Goal: Information Seeking & Learning: Learn about a topic

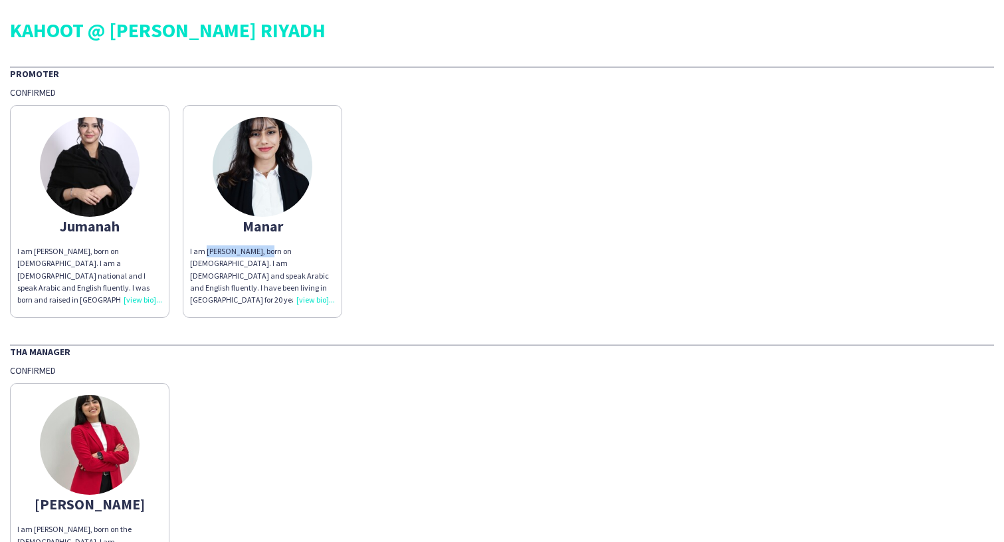
copy div "[PERSON_NAME]"
drag, startPoint x: 274, startPoint y: 251, endPoint x: 207, endPoint y: 254, distance: 66.5
click at [207, 254] on div "I am [PERSON_NAME], born on [DEMOGRAPHIC_DATA]. I am [DEMOGRAPHIC_DATA] and spe…" at bounding box center [262, 275] width 145 height 60
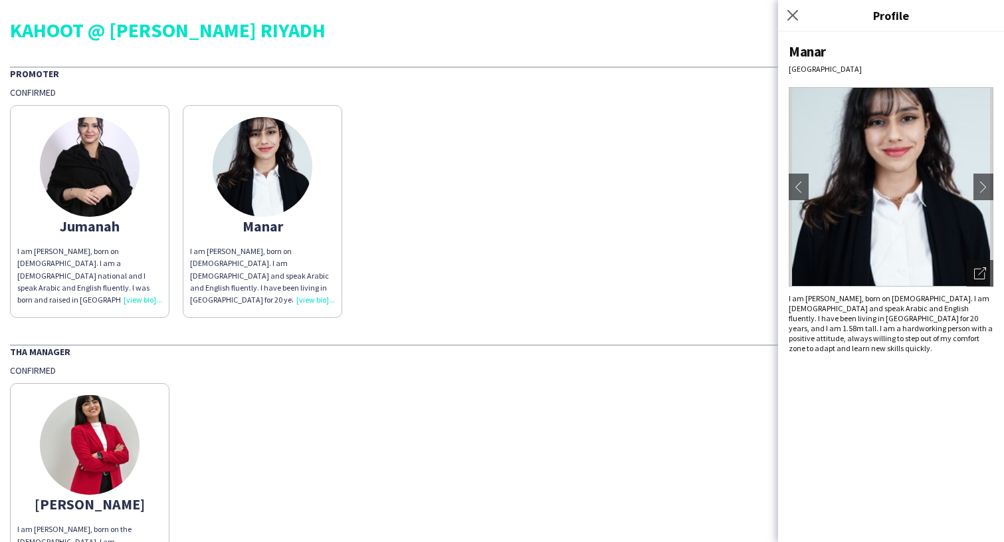
click at [612, 279] on div "Jumanah I am [PERSON_NAME], born on [DEMOGRAPHIC_DATA]. I am a [DEMOGRAPHIC_DAT…" at bounding box center [502, 207] width 985 height 219
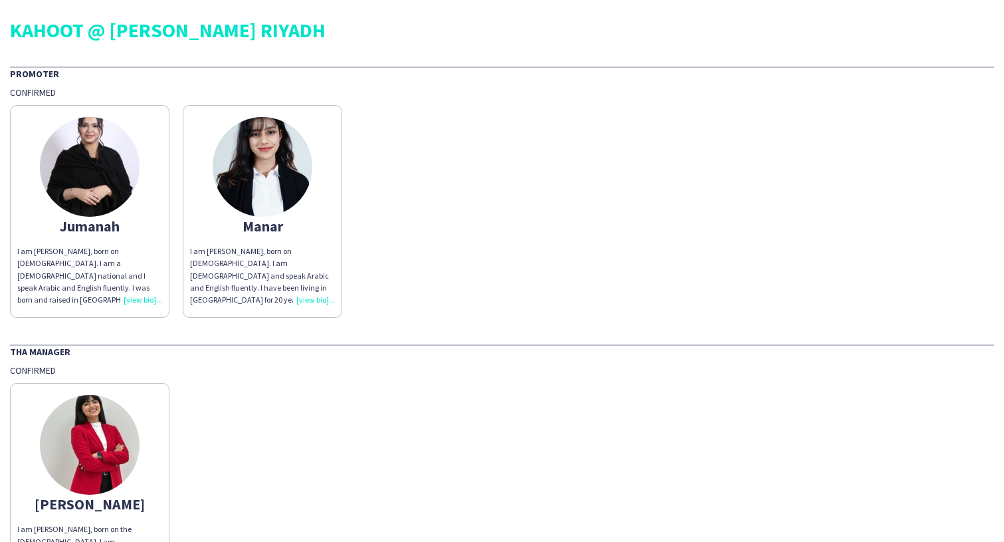
scroll to position [113, 0]
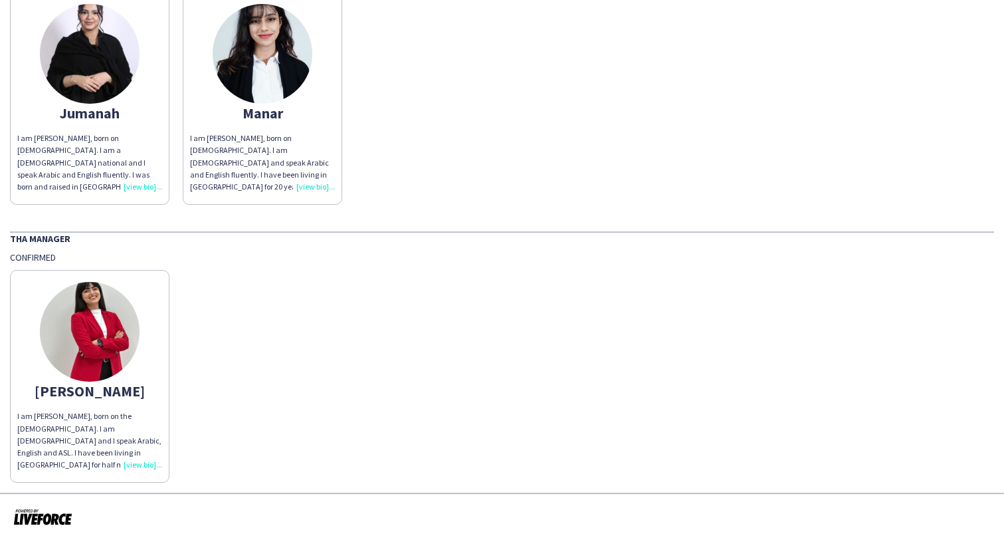
click at [310, 181] on div "I am [PERSON_NAME], born on [DEMOGRAPHIC_DATA]. I am [DEMOGRAPHIC_DATA] and spe…" at bounding box center [262, 162] width 145 height 60
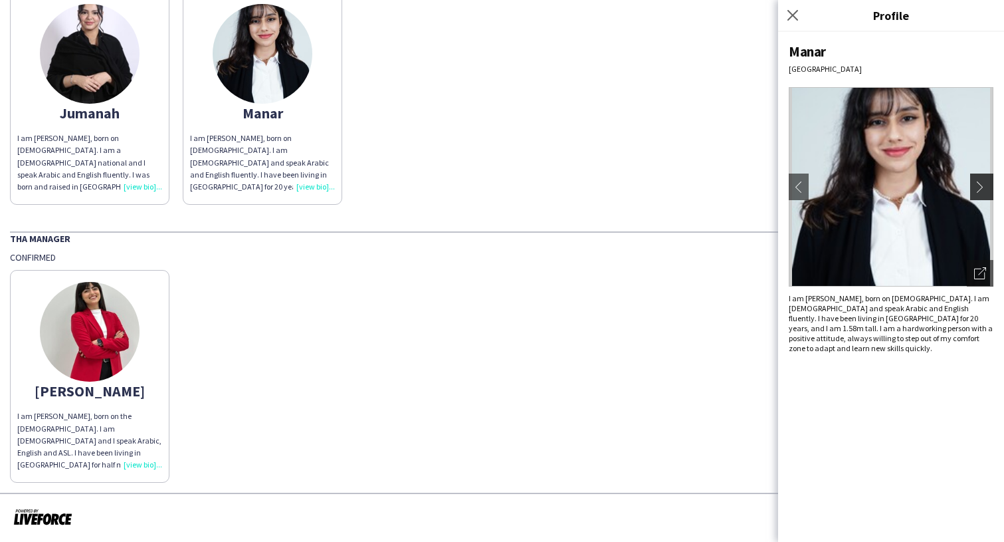
click at [983, 184] on app-icon "chevron-right" at bounding box center [984, 187] width 19 height 12
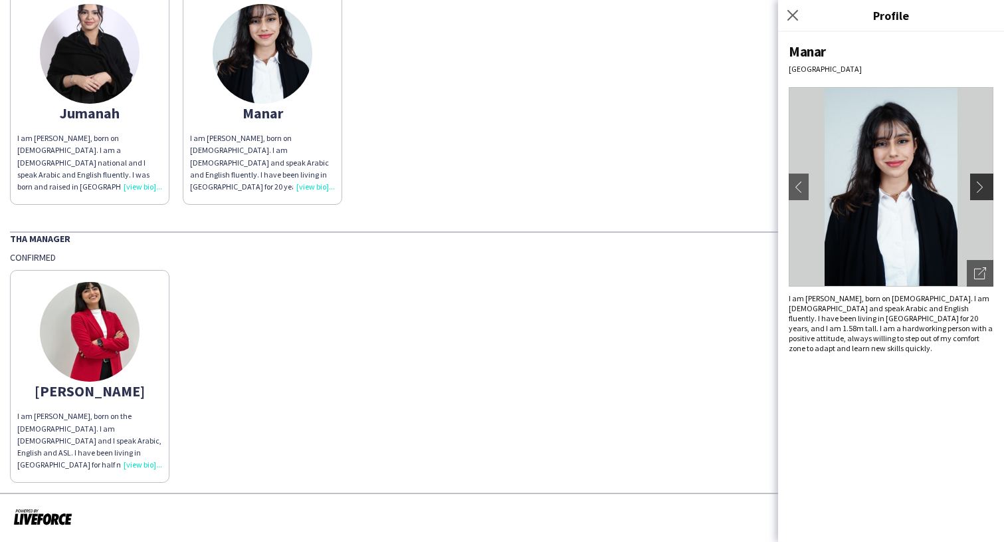
click at [988, 187] on app-icon "chevron-right" at bounding box center [984, 187] width 19 height 12
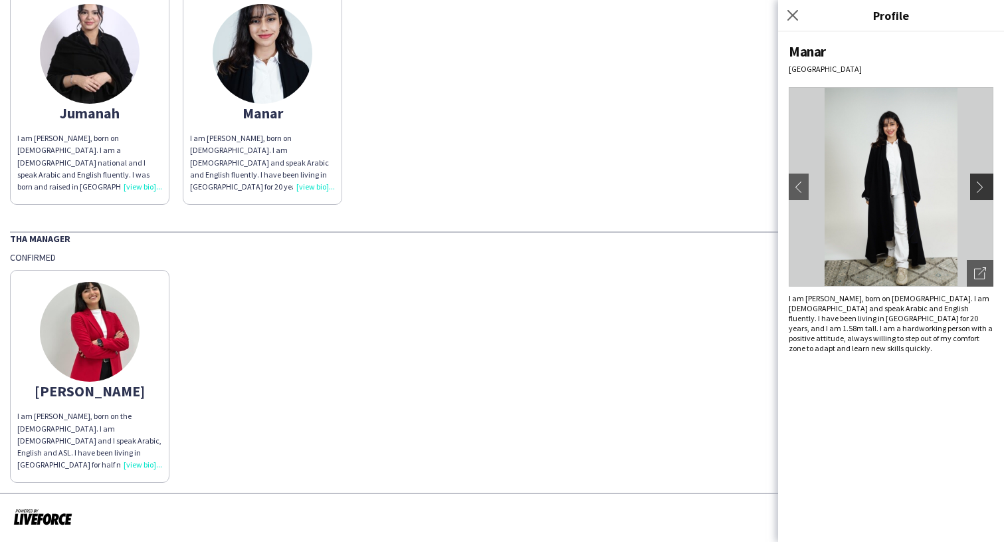
click at [981, 185] on app-icon "chevron-right" at bounding box center [984, 187] width 19 height 12
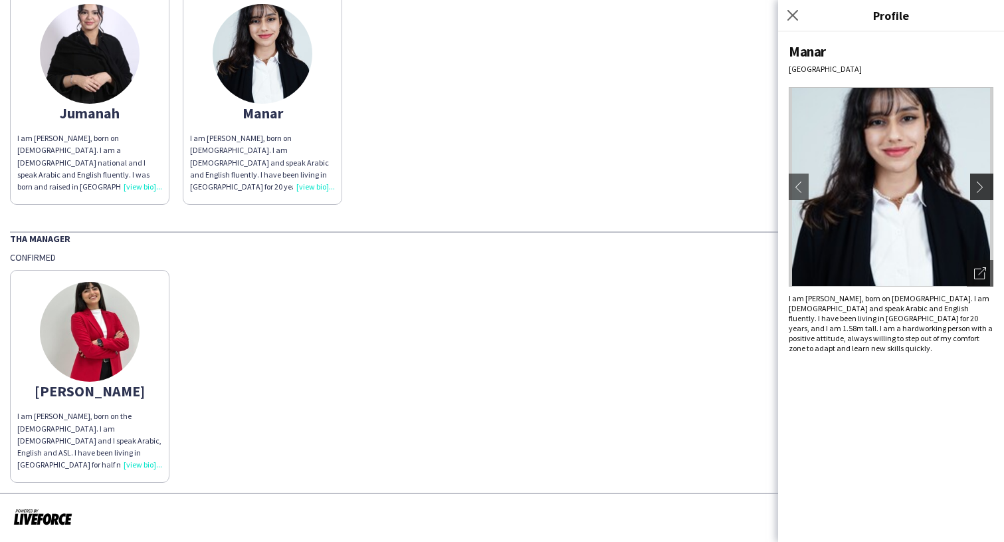
click at [981, 185] on app-icon "chevron-right" at bounding box center [984, 187] width 19 height 12
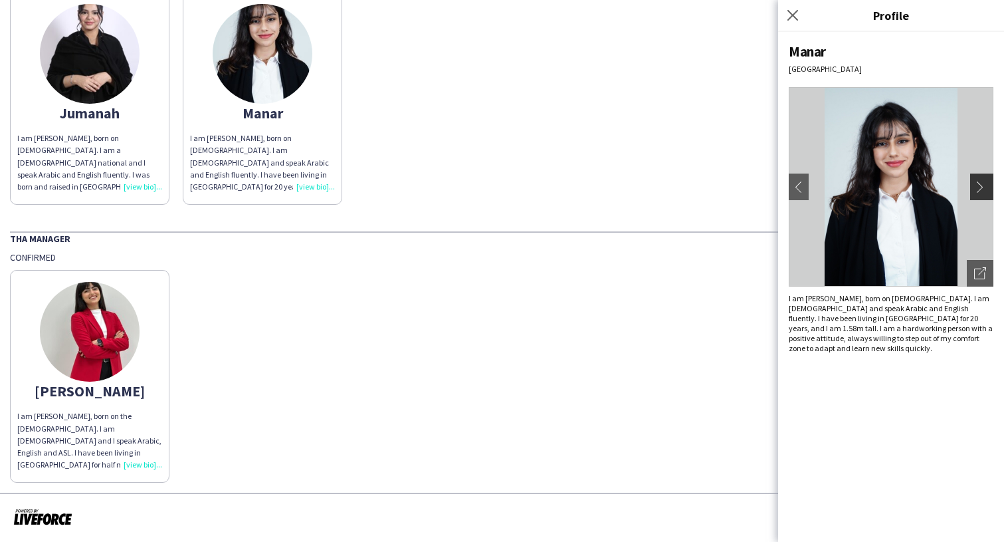
click at [981, 185] on app-icon "chevron-right" at bounding box center [984, 187] width 19 height 12
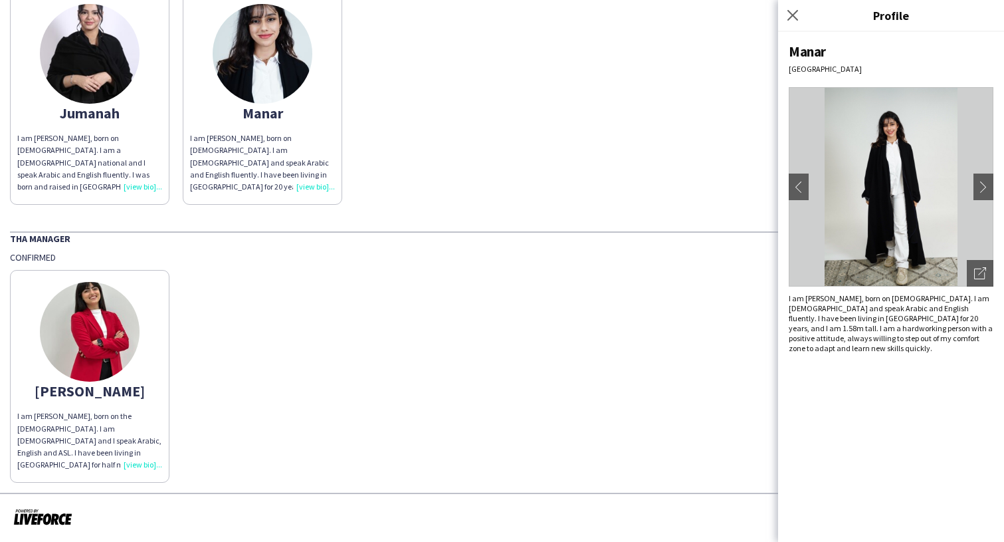
click at [101, 90] on img at bounding box center [90, 54] width 100 height 100
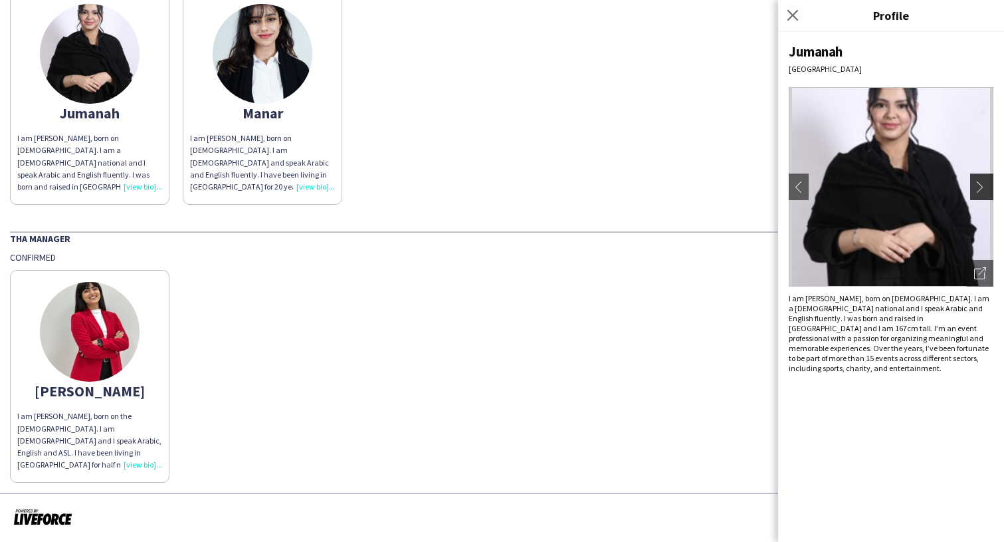
click at [977, 179] on button "chevron-right" at bounding box center [984, 187] width 27 height 27
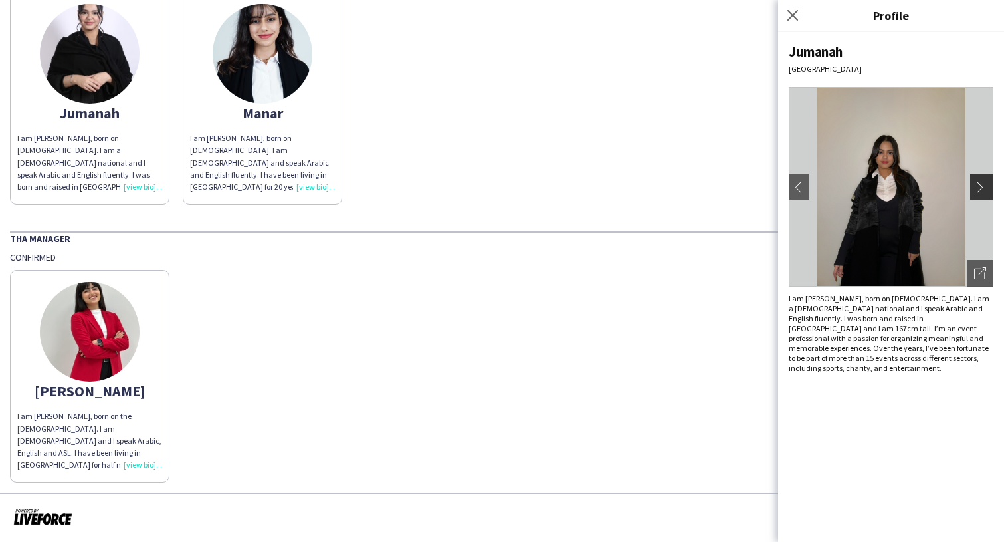
click at [982, 189] on app-icon "chevron-right" at bounding box center [984, 187] width 19 height 12
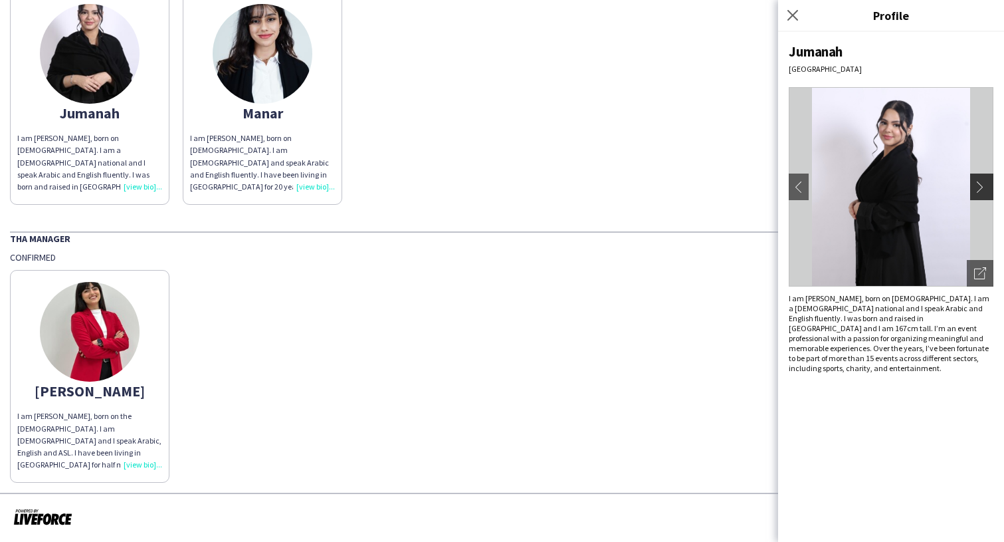
click at [982, 189] on app-icon "chevron-right" at bounding box center [984, 187] width 19 height 12
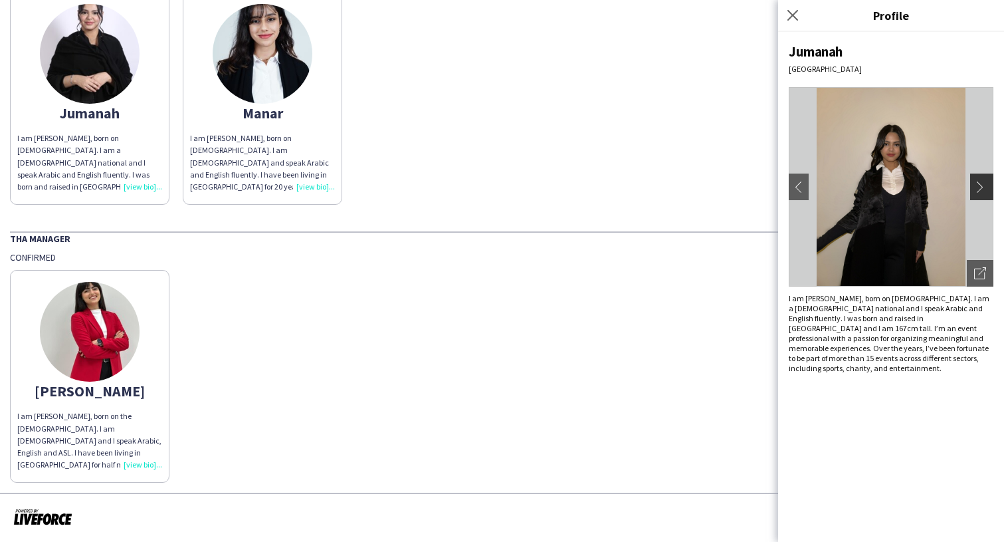
click at [982, 189] on app-icon "chevron-right" at bounding box center [984, 187] width 19 height 12
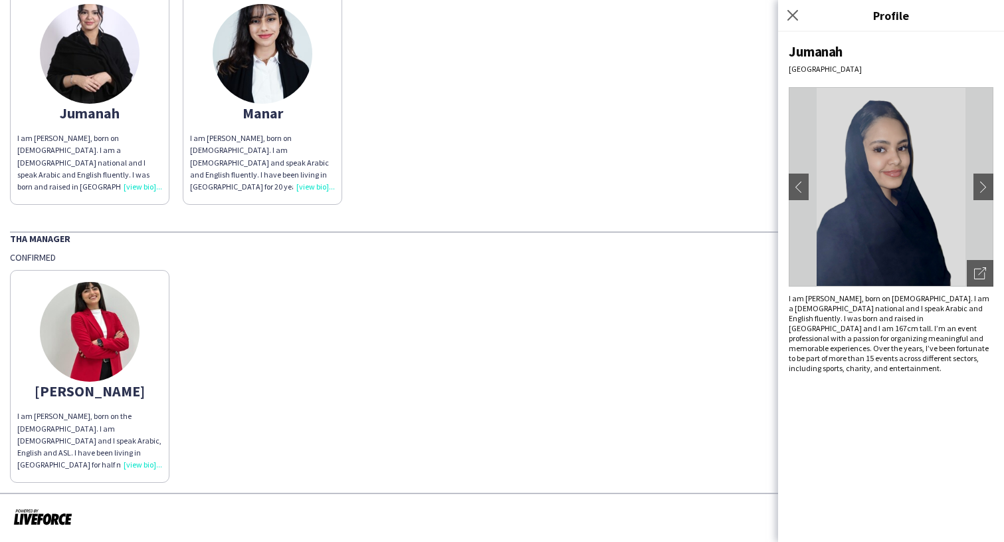
click at [679, 119] on div "Jumanah I am [PERSON_NAME], born on [DEMOGRAPHIC_DATA]. I am a [DEMOGRAPHIC_DAT…" at bounding box center [502, 94] width 985 height 219
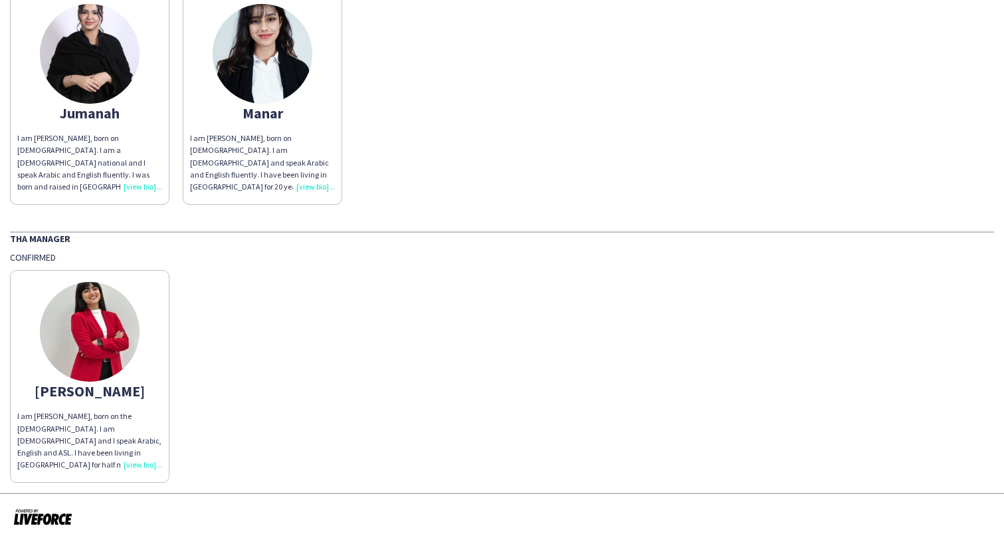
click at [304, 185] on div "I am [PERSON_NAME], born on [DEMOGRAPHIC_DATA]. I am [DEMOGRAPHIC_DATA] and spe…" at bounding box center [262, 162] width 145 height 60
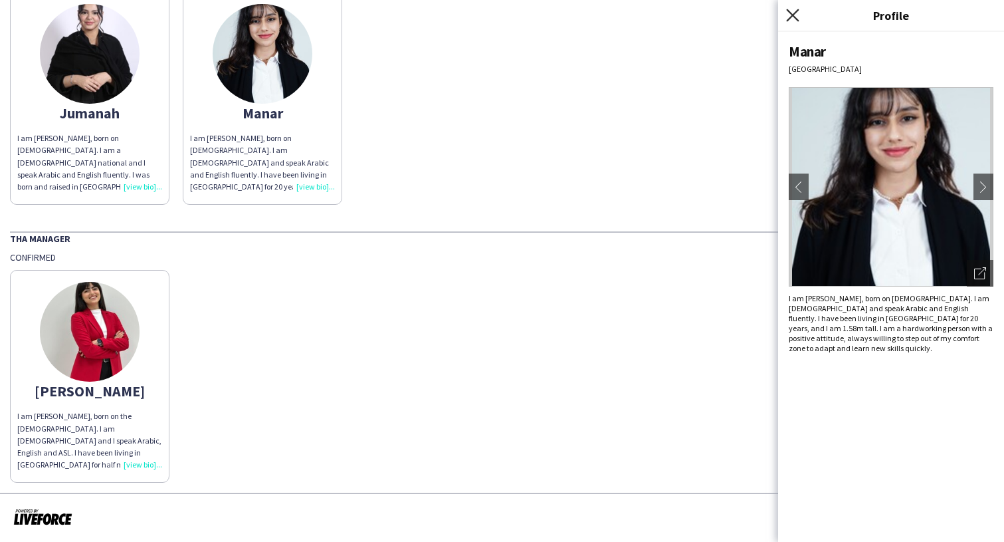
click at [788, 17] on icon "Close pop-in" at bounding box center [792, 15] width 13 height 13
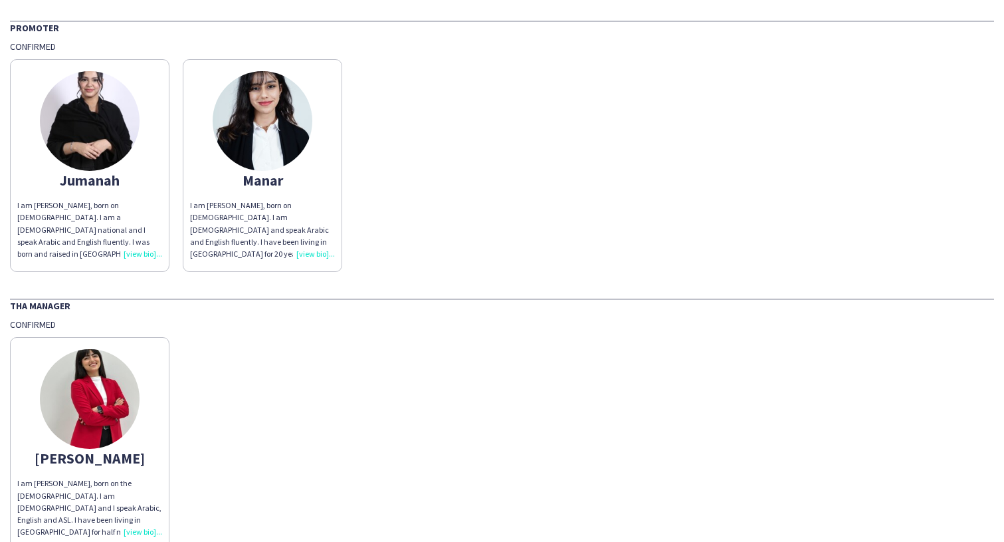
scroll to position [0, 0]
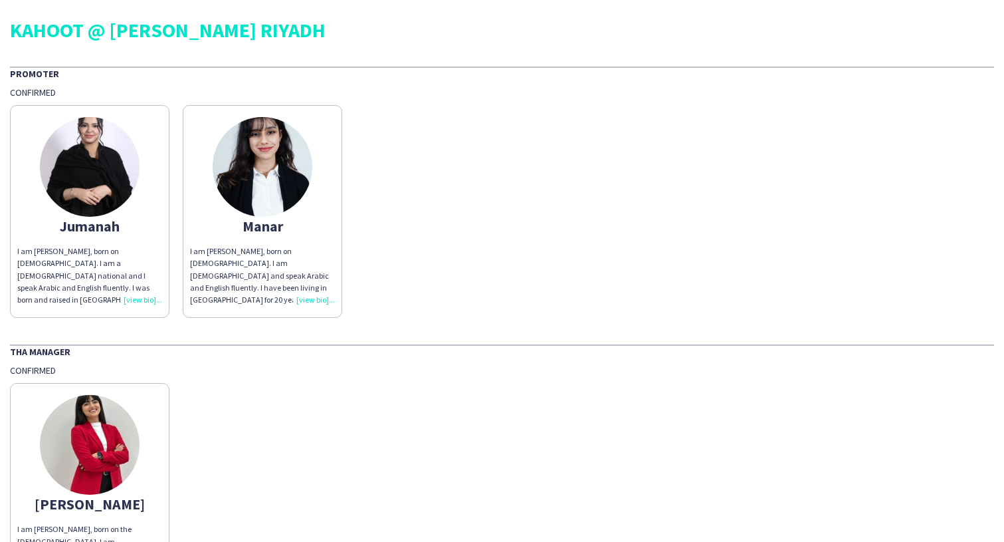
click at [96, 152] on img at bounding box center [90, 167] width 100 height 100
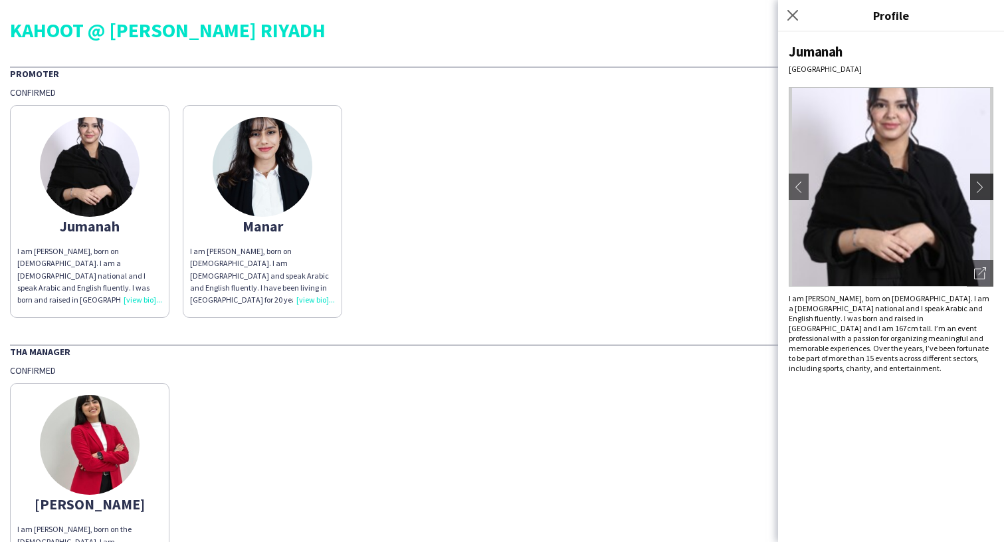
click at [988, 186] on app-icon "chevron-right" at bounding box center [984, 187] width 19 height 12
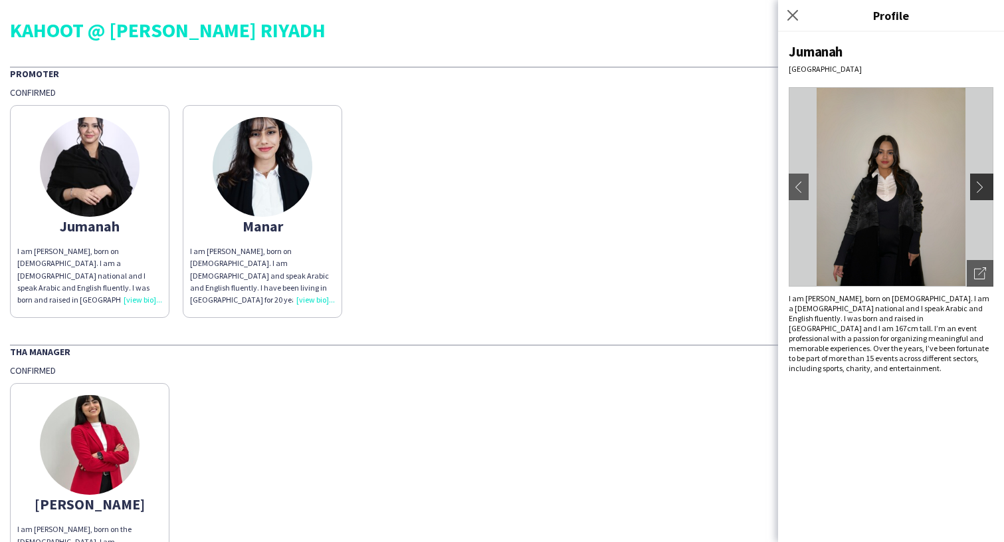
click at [987, 186] on app-icon "chevron-right" at bounding box center [984, 187] width 19 height 12
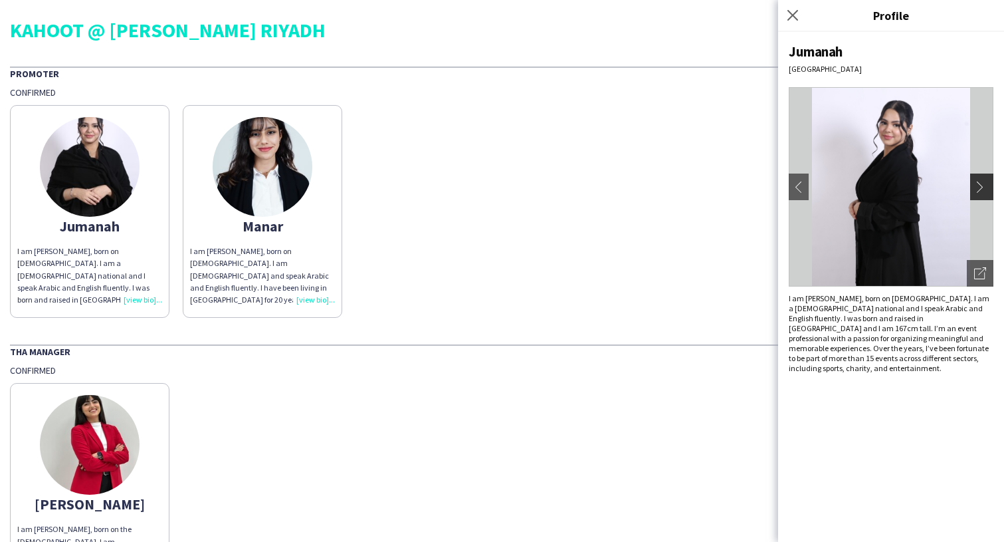
click at [986, 186] on app-icon "chevron-right" at bounding box center [984, 187] width 19 height 12
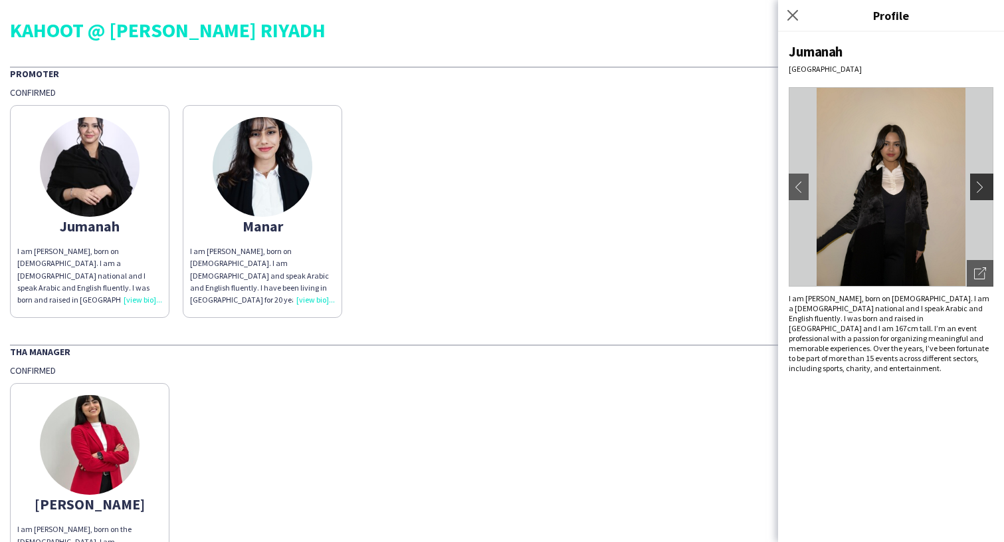
click at [986, 186] on app-icon "chevron-right" at bounding box center [984, 187] width 19 height 12
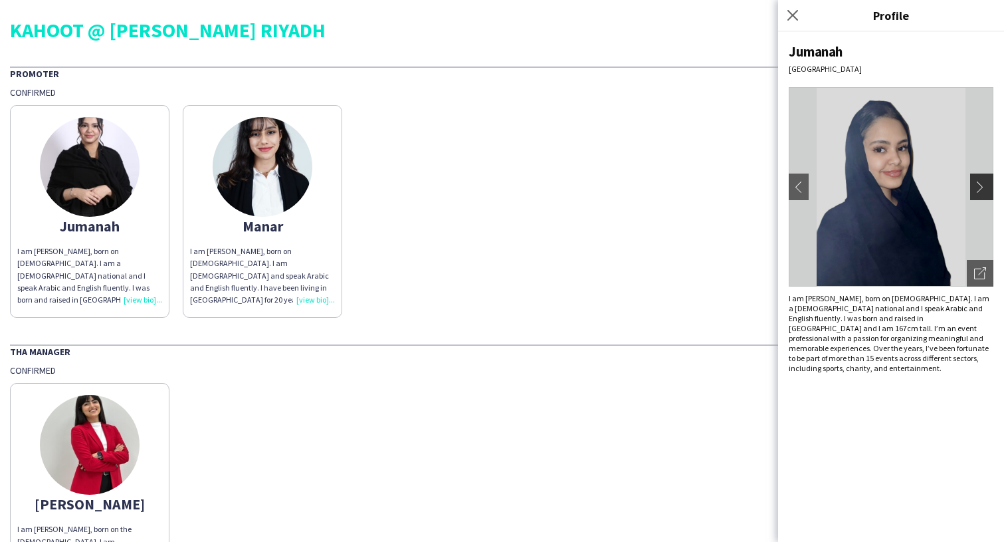
click at [986, 186] on app-icon "chevron-right" at bounding box center [984, 187] width 19 height 12
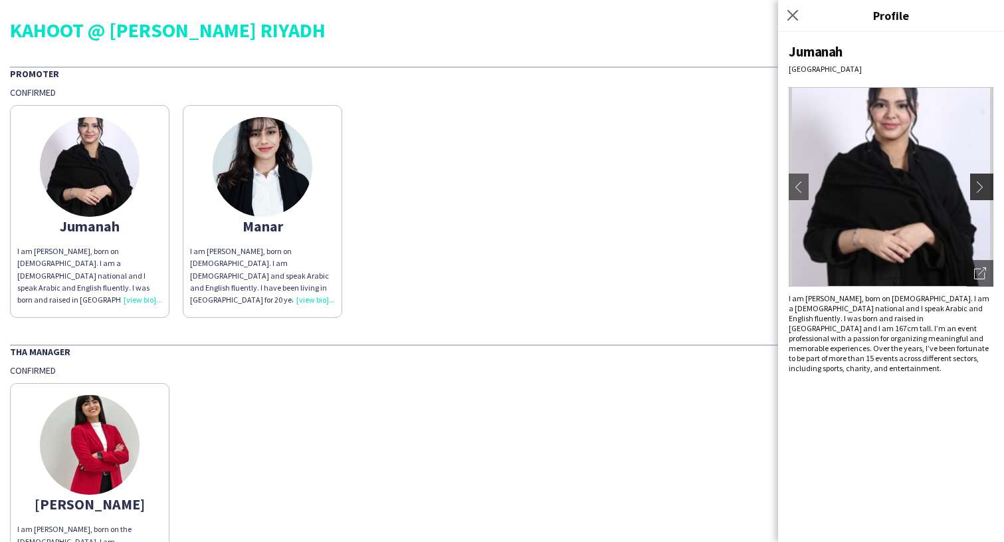
click at [986, 186] on app-icon "chevron-right" at bounding box center [984, 187] width 19 height 12
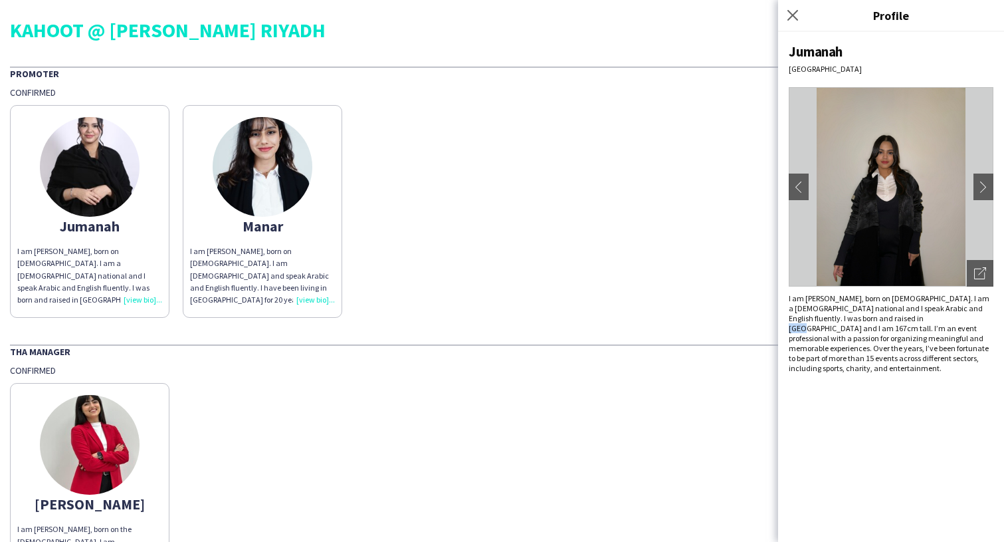
drag, startPoint x: 889, startPoint y: 317, endPoint x: 908, endPoint y: 317, distance: 18.6
click at [908, 317] on div "I am [PERSON_NAME], born on [DEMOGRAPHIC_DATA]. I am a [DEMOGRAPHIC_DATA] natio…" at bounding box center [891, 333] width 205 height 80
click at [284, 181] on img at bounding box center [263, 167] width 100 height 100
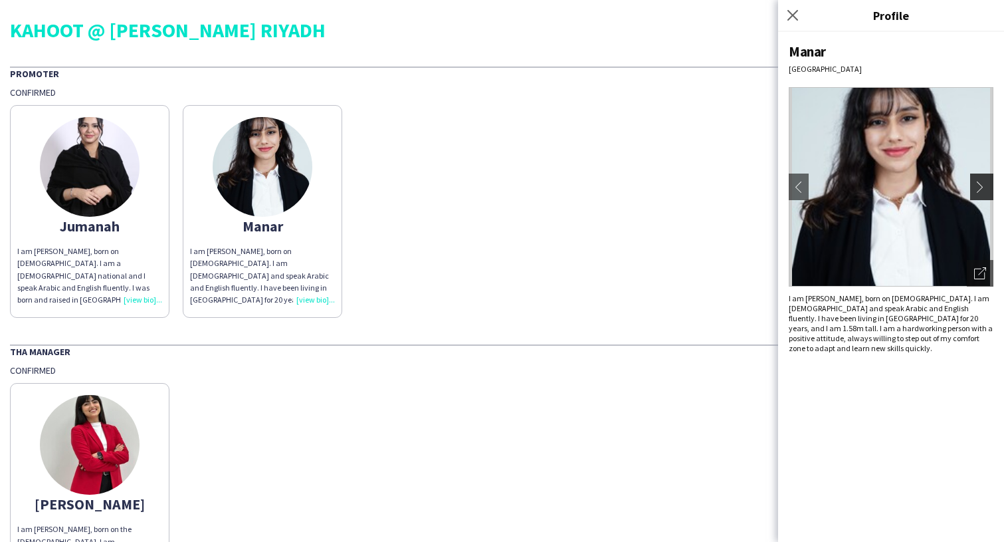
click at [979, 179] on button "chevron-right" at bounding box center [984, 187] width 27 height 27
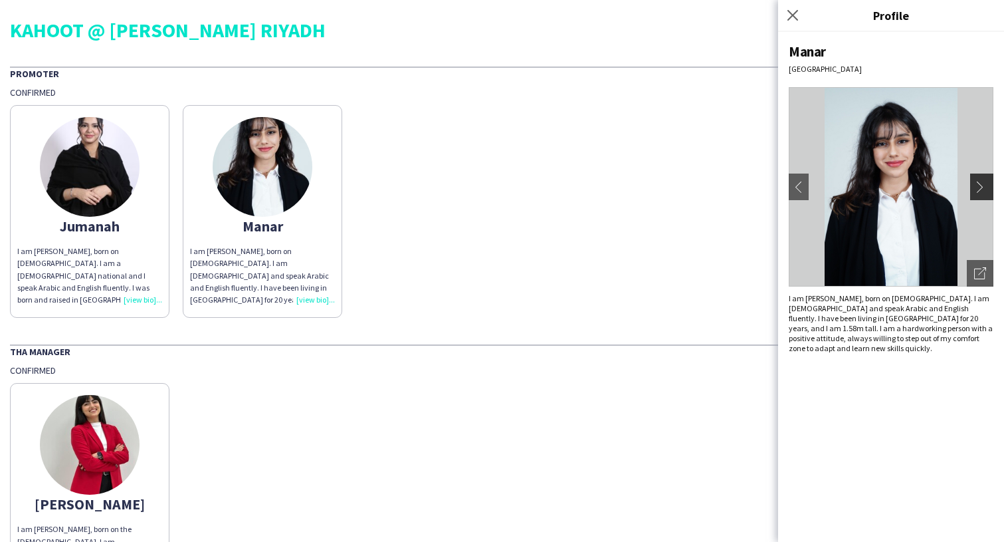
click at [979, 179] on button "chevron-right" at bounding box center [984, 187] width 27 height 27
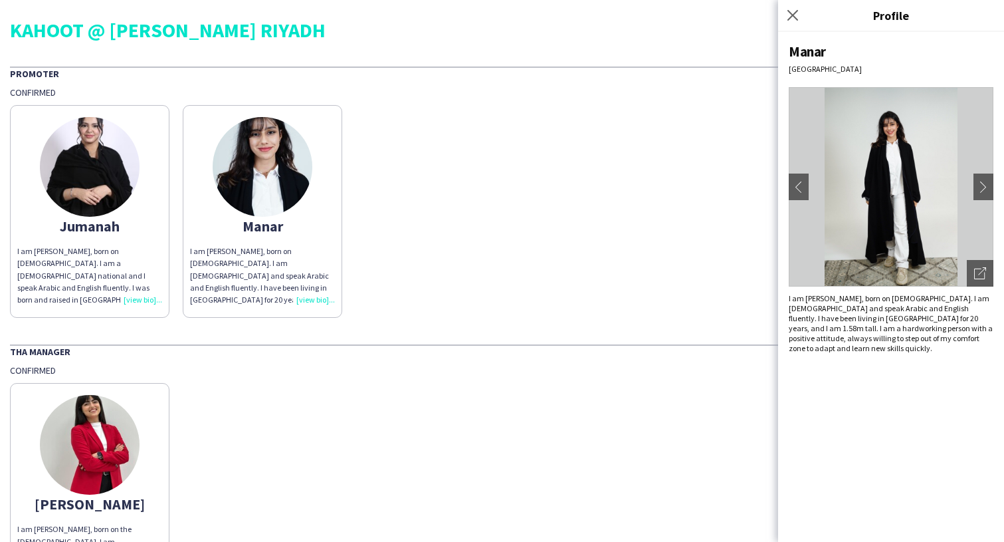
click at [43, 424] on app-share-pages-crew-card "[PERSON_NAME] am [PERSON_NAME], born on the [DEMOGRAPHIC_DATA]. I am [DEMOGRAPH…" at bounding box center [90, 489] width 160 height 213
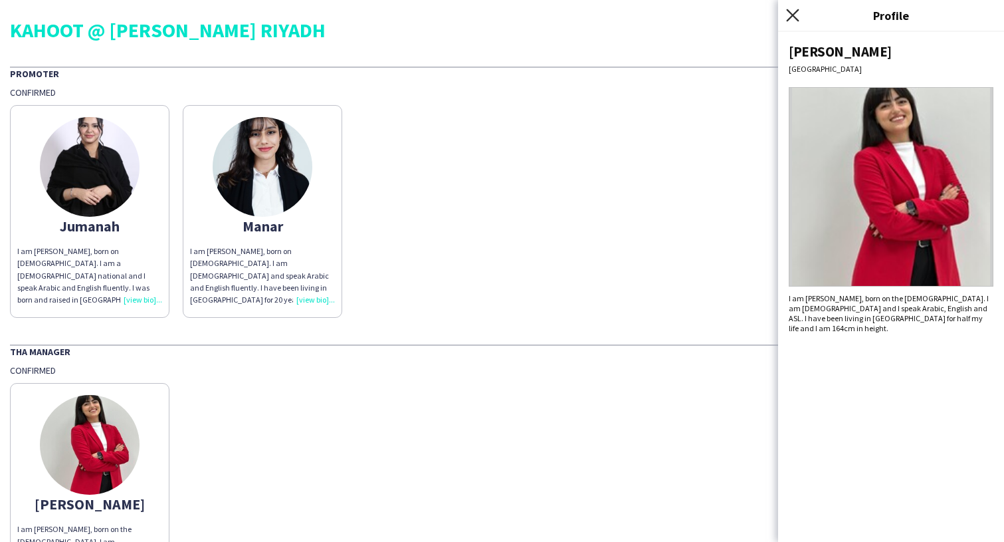
click at [797, 19] on icon at bounding box center [792, 15] width 13 height 13
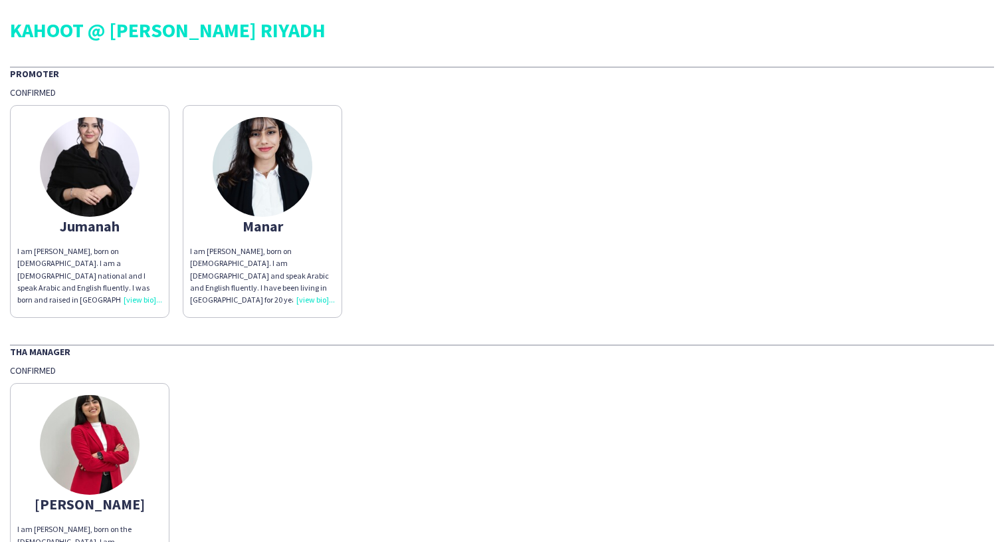
click at [78, 147] on img at bounding box center [90, 167] width 100 height 100
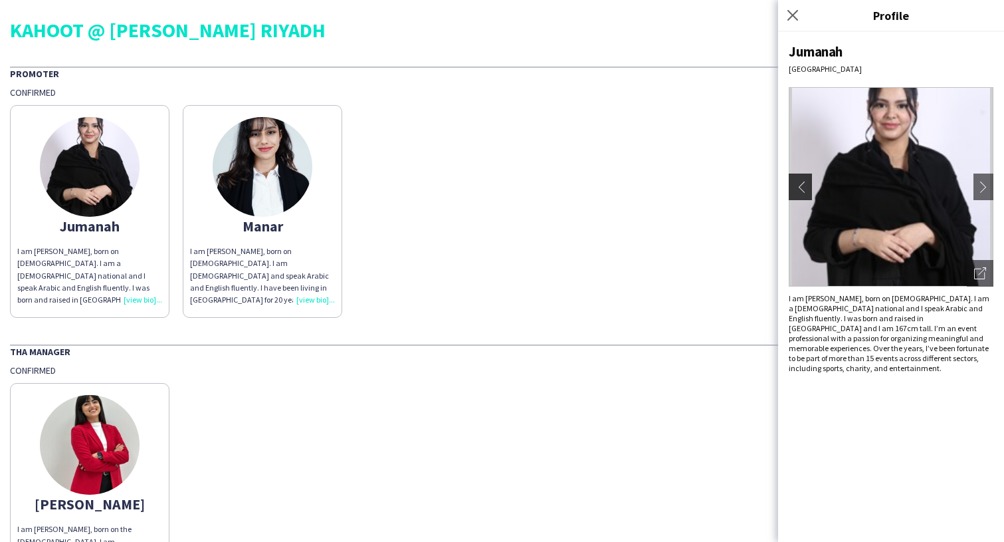
click at [800, 187] on app-icon "chevron-left" at bounding box center [799, 187] width 19 height 12
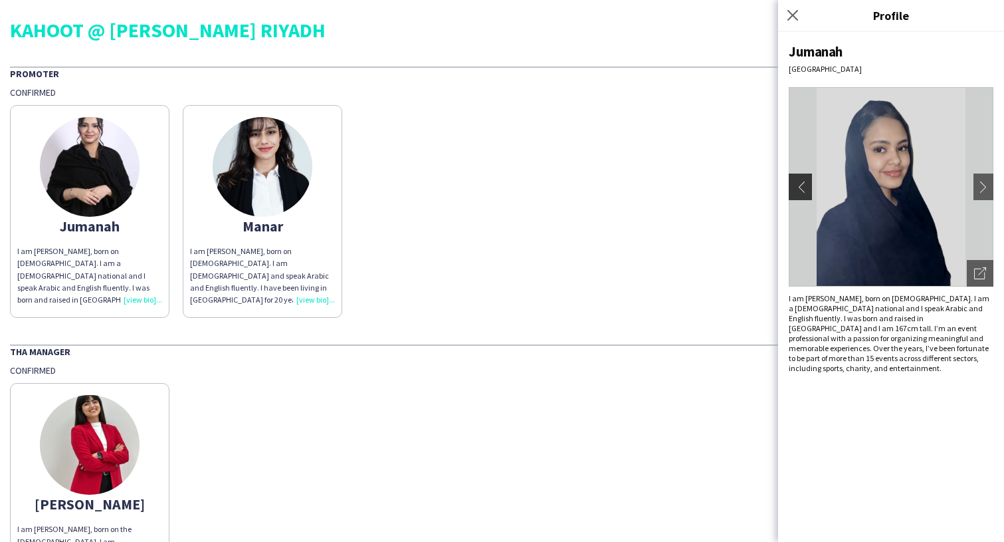
click at [800, 187] on app-icon "chevron-left" at bounding box center [799, 187] width 19 height 12
